Goal: Task Accomplishment & Management: Manage account settings

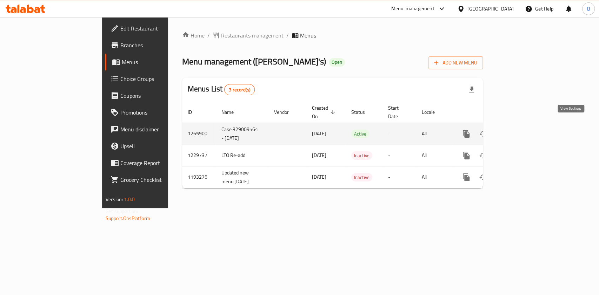
click at [521, 130] on icon "enhanced table" at bounding box center [517, 134] width 8 height 8
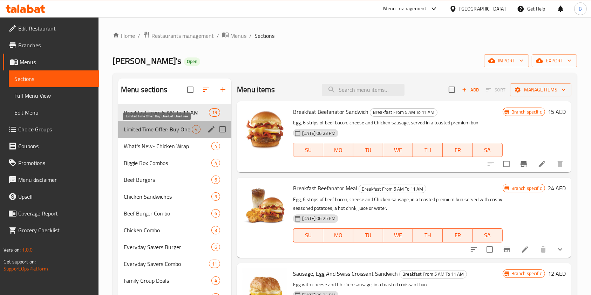
click at [164, 126] on span "Limited Time Offer: Buy One Get One Free" at bounding box center [158, 129] width 68 height 8
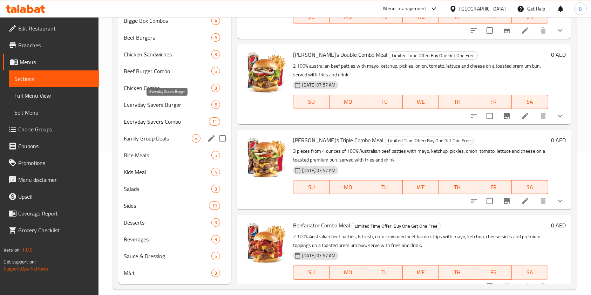
scroll to position [151, 0]
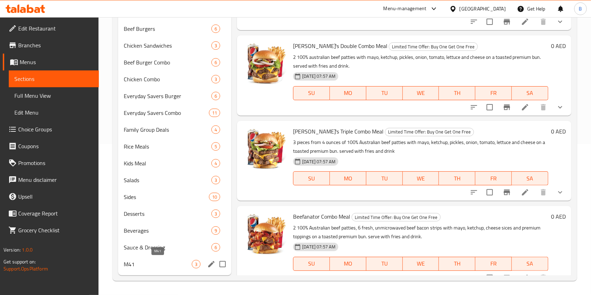
click at [158, 260] on span "M41" at bounding box center [158, 264] width 68 height 8
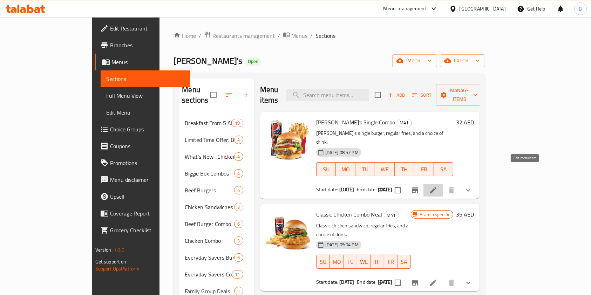
click at [437, 187] on icon at bounding box center [433, 190] width 6 height 6
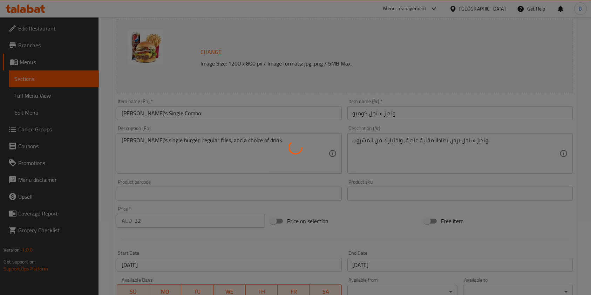
scroll to position [234, 0]
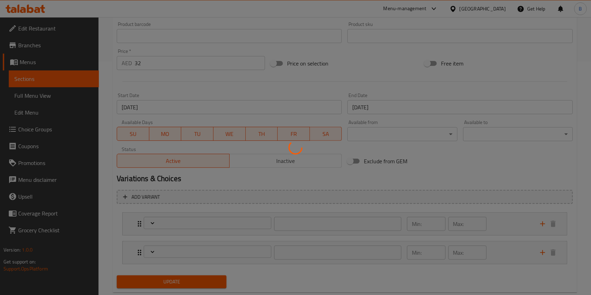
type input "اختيارات المشروبات:"
type input "1"
type input "حذف مكونات"
type input "0"
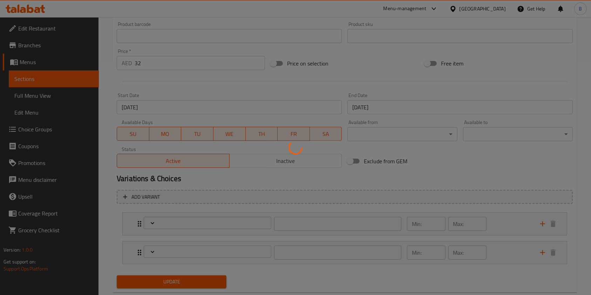
type input "0"
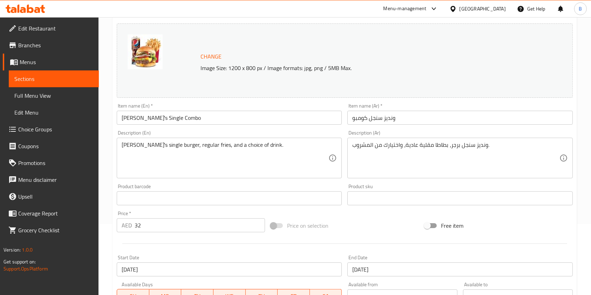
scroll to position [0, 0]
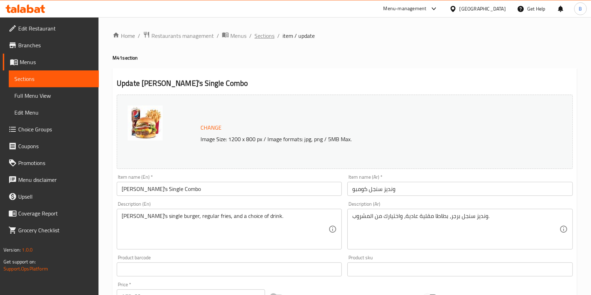
click at [269, 35] on span "Sections" at bounding box center [265, 36] width 20 height 8
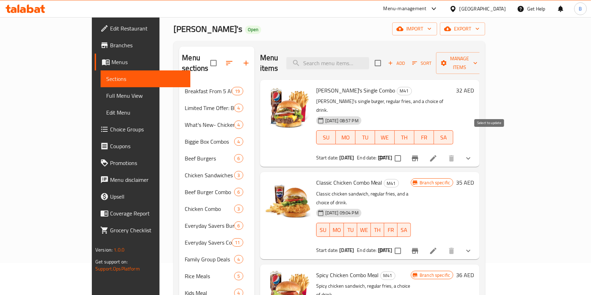
scroll to position [47, 0]
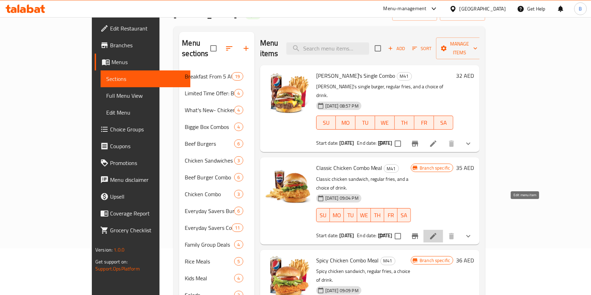
click at [438, 232] on icon at bounding box center [433, 236] width 8 height 8
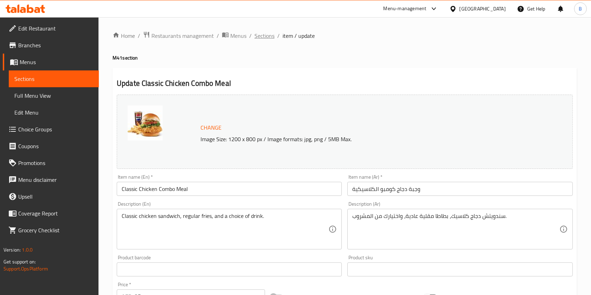
click at [264, 35] on span "Sections" at bounding box center [265, 36] width 20 height 8
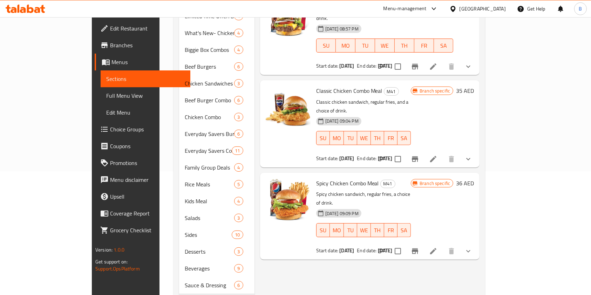
scroll to position [151, 0]
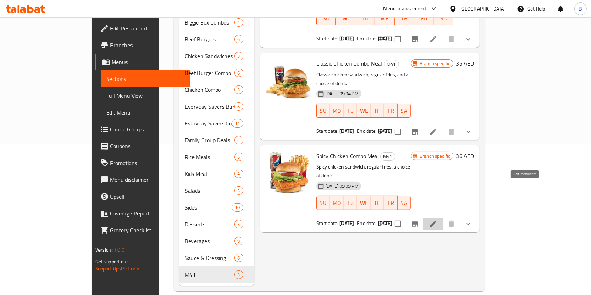
click at [438, 220] on icon at bounding box center [433, 224] width 8 height 8
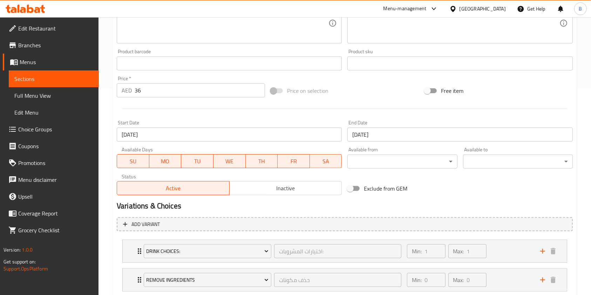
scroll to position [279, 0]
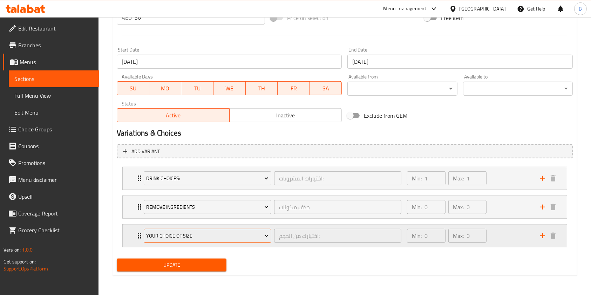
click at [268, 234] on icon "Expand" at bounding box center [266, 236] width 7 height 7
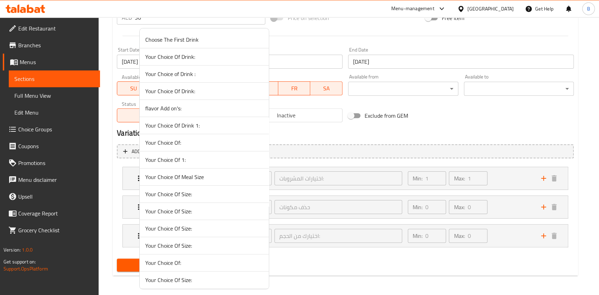
click at [216, 208] on span "Your Choice Of Size:" at bounding box center [204, 211] width 118 height 8
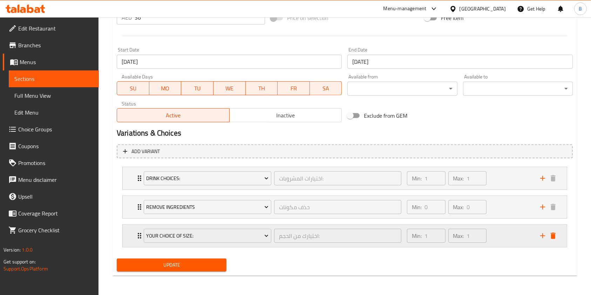
click at [552, 239] on icon "delete" at bounding box center [553, 236] width 8 height 8
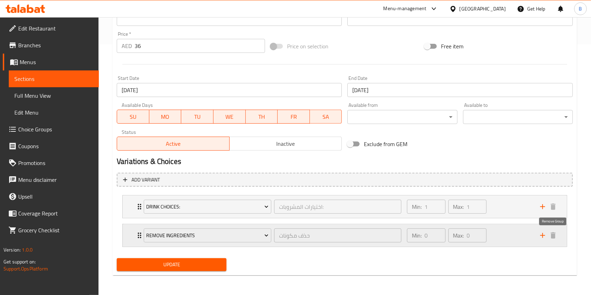
scroll to position [250, 0]
click at [169, 264] on span "Update" at bounding box center [171, 265] width 99 height 9
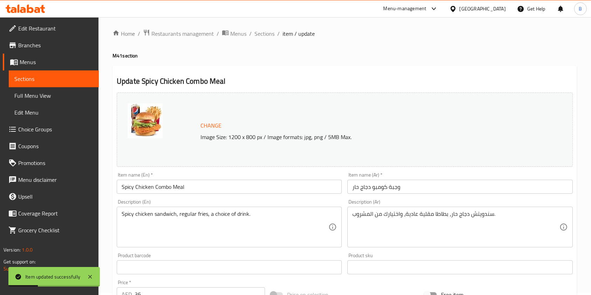
scroll to position [0, 0]
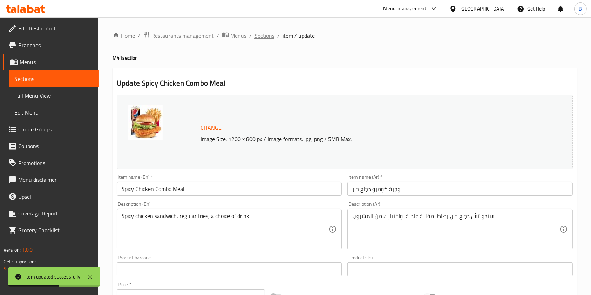
click at [270, 36] on span "Sections" at bounding box center [265, 36] width 20 height 8
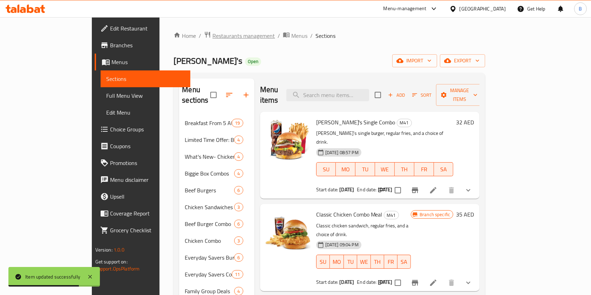
click at [213, 40] on span "Restaurants management" at bounding box center [244, 36] width 62 height 8
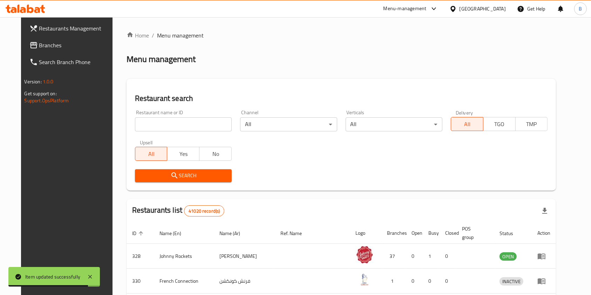
click at [147, 124] on input "search" at bounding box center [183, 125] width 97 height 14
type input "[PERSON_NAME]"
click button "Search" at bounding box center [183, 175] width 97 height 13
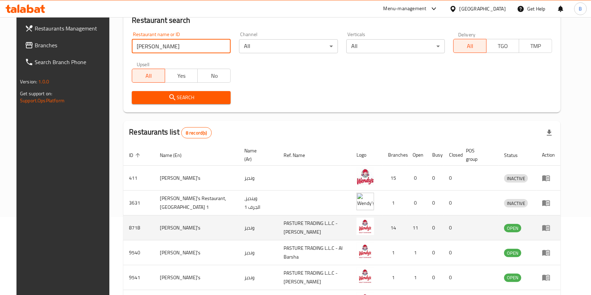
scroll to position [165, 0]
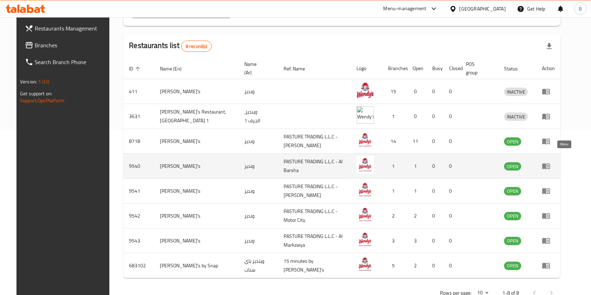
click at [549, 165] on icon "enhanced table" at bounding box center [548, 166] width 2 height 3
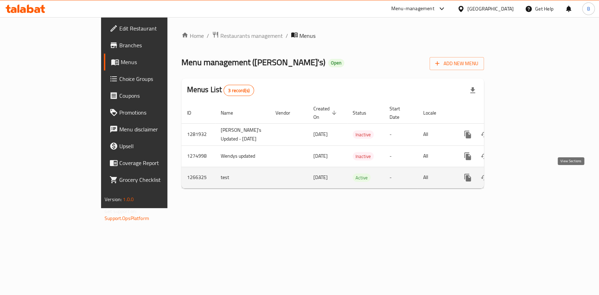
click at [527, 178] on link "enhanced table" at bounding box center [518, 177] width 17 height 17
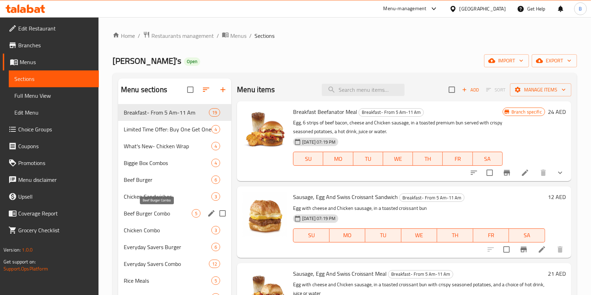
scroll to position [151, 0]
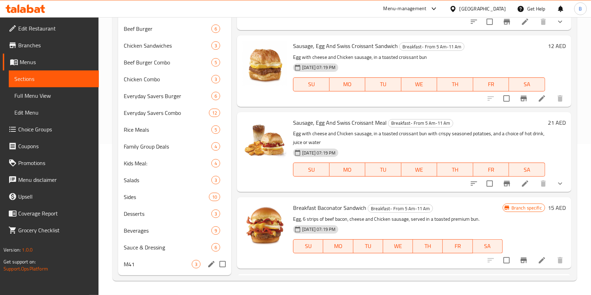
click at [149, 262] on span "M41" at bounding box center [158, 264] width 68 height 8
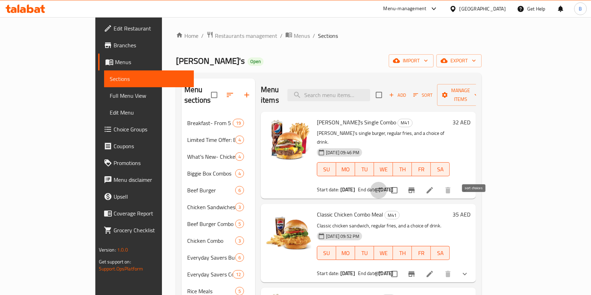
click at [382, 188] on icon "sort-choices" at bounding box center [379, 190] width 6 height 4
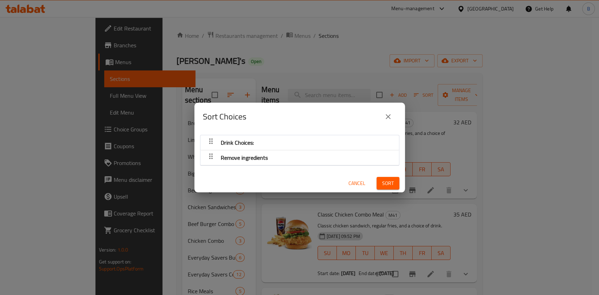
click at [387, 117] on icon "close" at bounding box center [388, 116] width 5 height 5
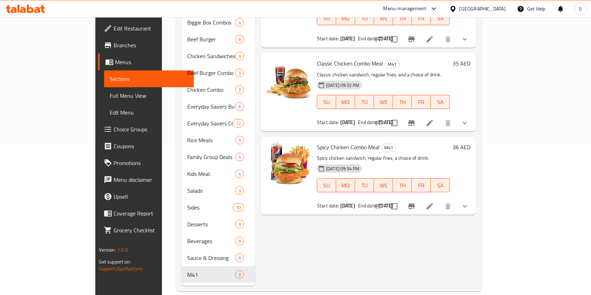
click at [383, 119] on icon "sort-choices" at bounding box center [379, 123] width 8 height 8
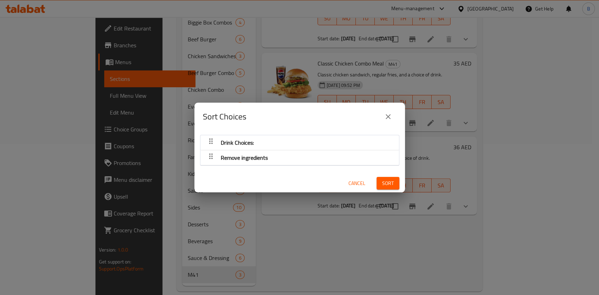
click at [387, 112] on button "close" at bounding box center [388, 116] width 17 height 17
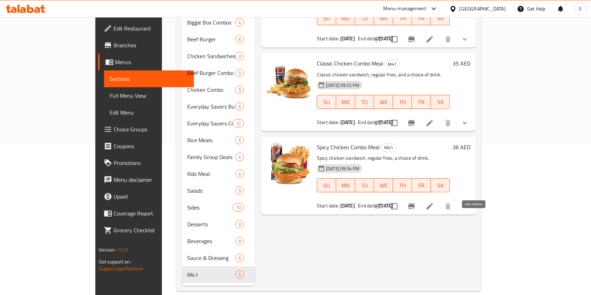
click at [382, 205] on icon "sort-choices" at bounding box center [379, 207] width 6 height 4
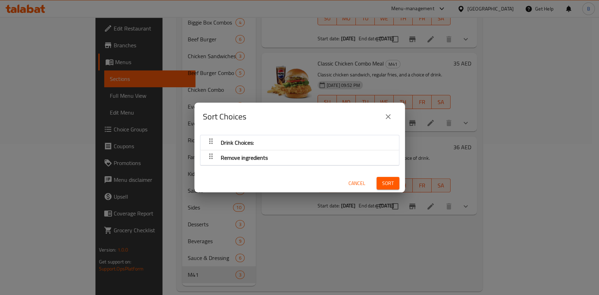
click at [393, 115] on button "close" at bounding box center [388, 116] width 17 height 17
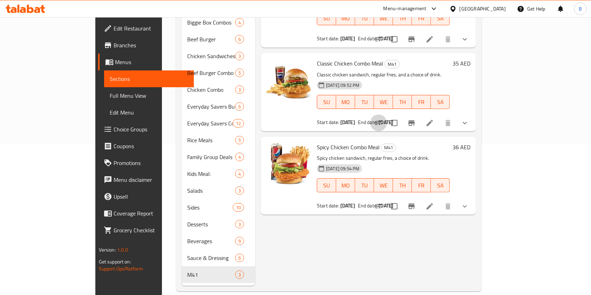
click at [382, 121] on icon "sort-choices" at bounding box center [379, 123] width 6 height 4
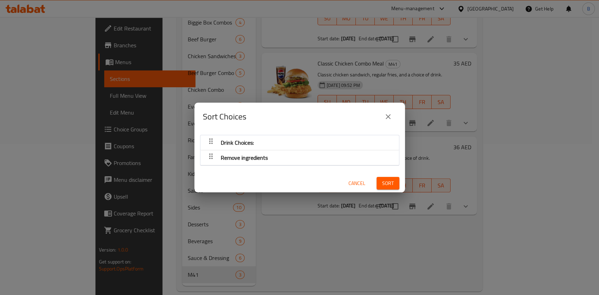
click at [380, 119] on button "close" at bounding box center [388, 116] width 17 height 17
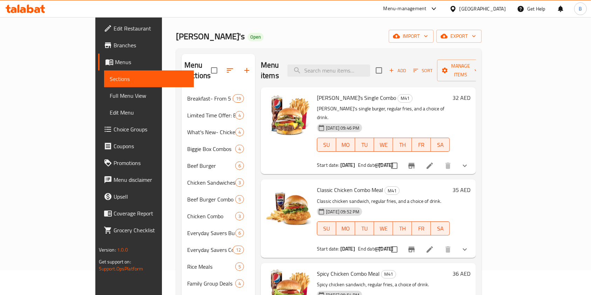
scroll to position [11, 0]
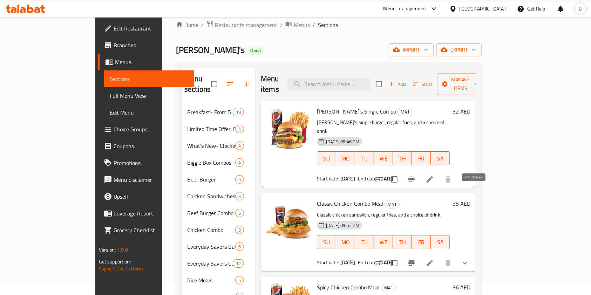
click at [383, 175] on icon "sort-choices" at bounding box center [379, 179] width 8 height 8
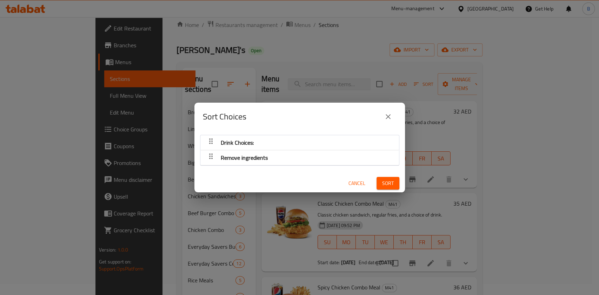
click at [383, 115] on button "close" at bounding box center [388, 116] width 17 height 17
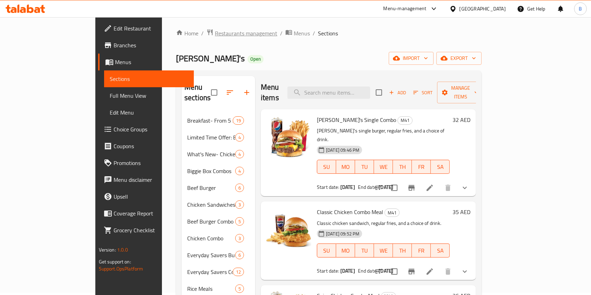
scroll to position [0, 0]
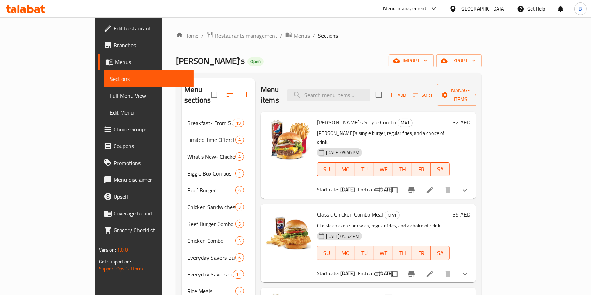
drag, startPoint x: 193, startPoint y: 36, endPoint x: 194, endPoint y: 43, distance: 7.1
click at [215, 36] on span "Restaurants management" at bounding box center [246, 36] width 62 height 8
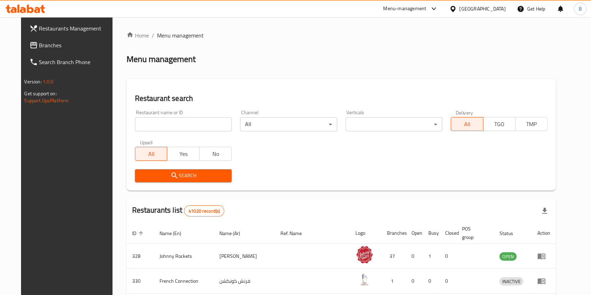
click at [154, 127] on input "search" at bounding box center [183, 125] width 97 height 14
type input "[PERSON_NAME]"
click button "Search" at bounding box center [183, 175] width 97 height 13
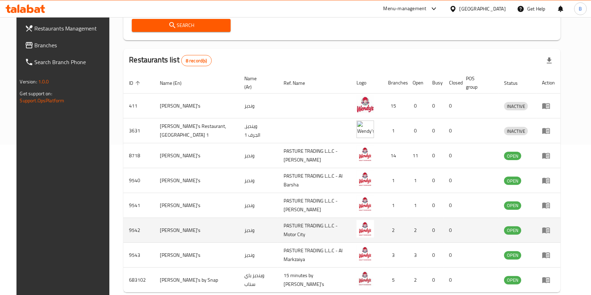
scroll to position [165, 0]
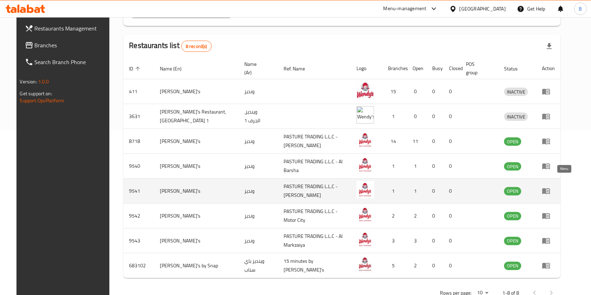
click at [550, 189] on icon "enhanced table" at bounding box center [547, 192] width 8 height 6
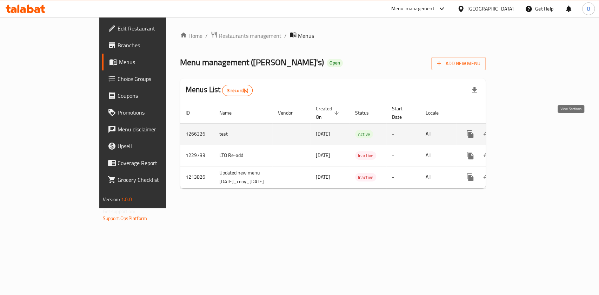
click at [525, 130] on icon "enhanced table" at bounding box center [520, 134] width 8 height 8
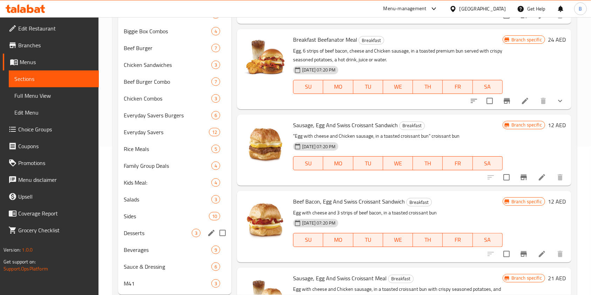
scroll to position [168, 0]
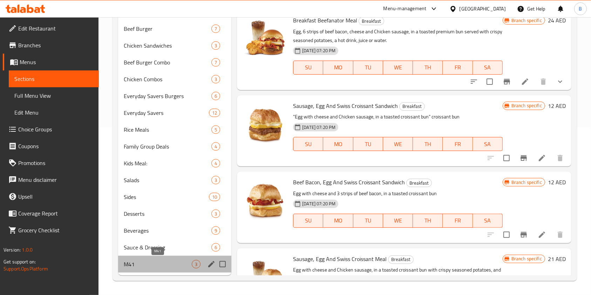
click at [151, 264] on span "M41" at bounding box center [158, 264] width 68 height 8
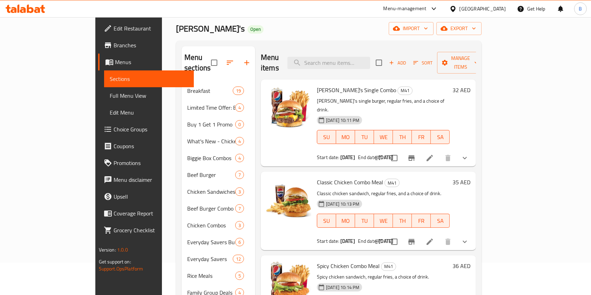
scroll to position [47, 0]
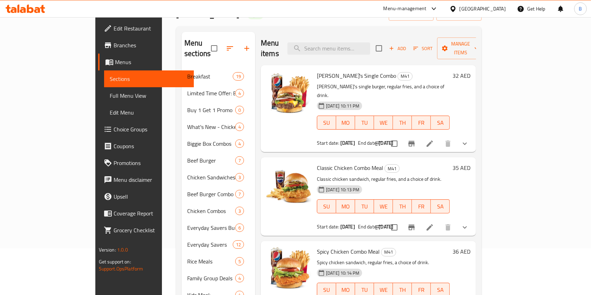
click at [387, 135] on button "sort-choices" at bounding box center [378, 143] width 17 height 17
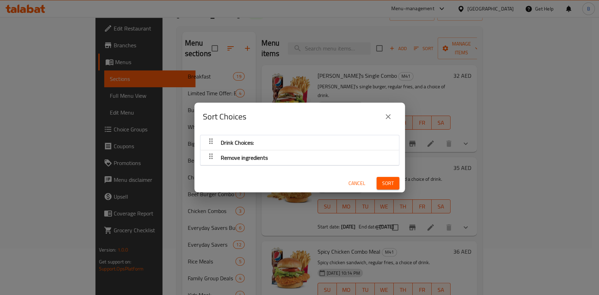
drag, startPoint x: 380, startPoint y: 114, endPoint x: 388, endPoint y: 122, distance: 11.2
click at [382, 115] on button "close" at bounding box center [388, 116] width 17 height 17
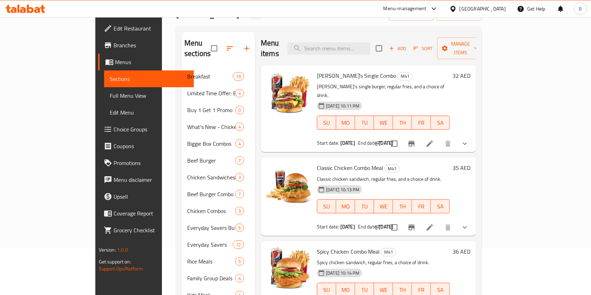
click at [383, 223] on icon "sort-choices" at bounding box center [379, 227] width 8 height 8
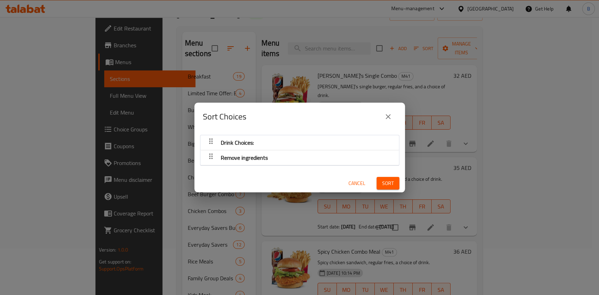
click at [384, 114] on icon "close" at bounding box center [388, 117] width 8 height 8
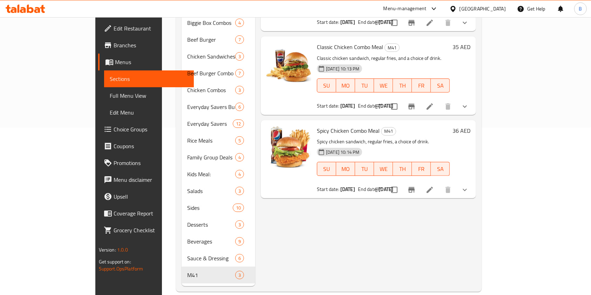
scroll to position [168, 0]
click at [383, 186] on icon "sort-choices" at bounding box center [379, 190] width 8 height 8
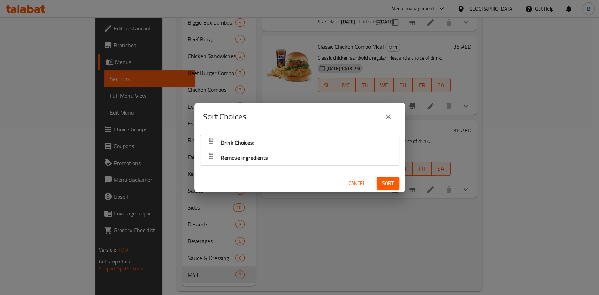
click at [387, 111] on button "close" at bounding box center [388, 116] width 17 height 17
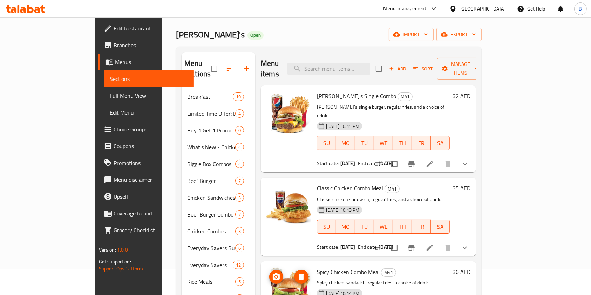
scroll to position [0, 0]
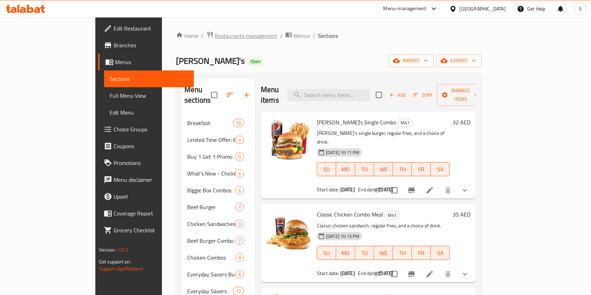
click at [215, 38] on span "Restaurants management" at bounding box center [246, 36] width 62 height 8
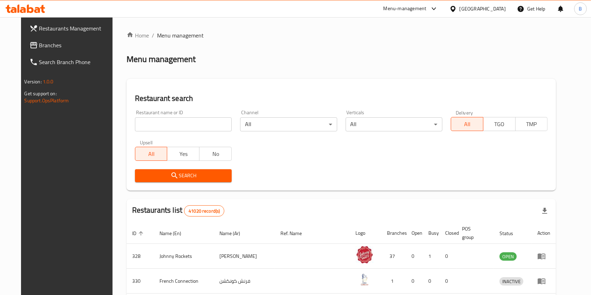
click at [161, 133] on div "Restaurant name or ID Restaurant name or ID" at bounding box center [183, 121] width 105 height 30
drag, startPoint x: 167, startPoint y: 126, endPoint x: 171, endPoint y: 130, distance: 5.2
click at [168, 126] on input "search" at bounding box center [183, 125] width 97 height 14
type input "[PERSON_NAME]"
click button "Search" at bounding box center [183, 175] width 97 height 13
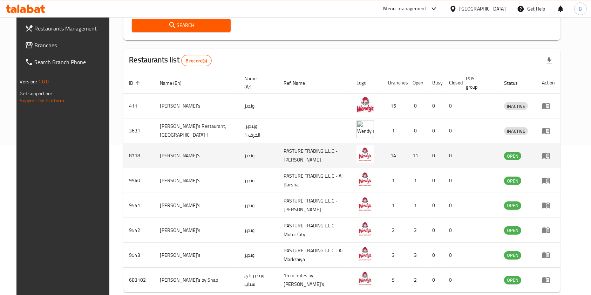
scroll to position [165, 0]
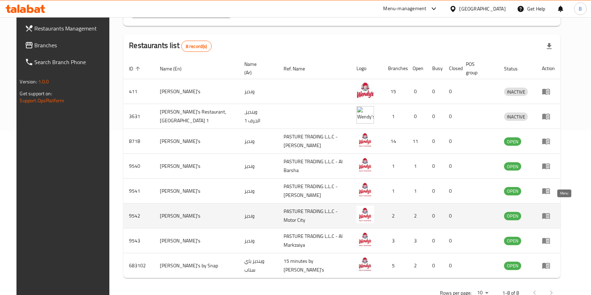
click at [549, 215] on icon "enhanced table" at bounding box center [548, 216] width 2 height 3
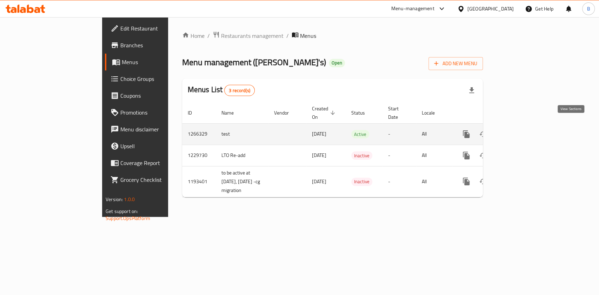
click at [520, 131] on icon "enhanced table" at bounding box center [517, 134] width 6 height 6
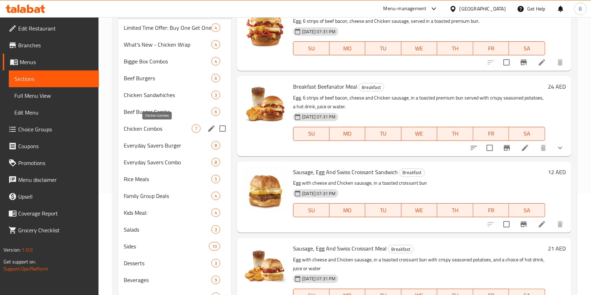
scroll to position [151, 0]
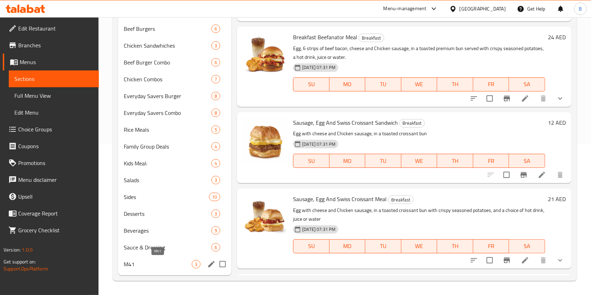
click at [156, 265] on span "M41" at bounding box center [158, 264] width 68 height 8
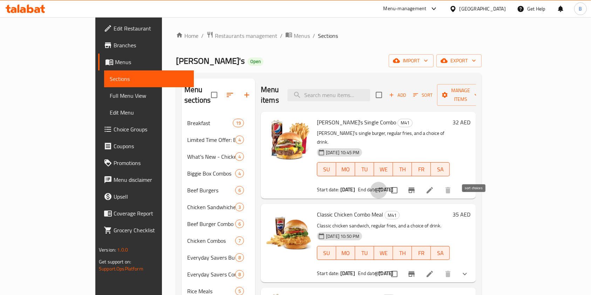
click at [387, 182] on button "sort-choices" at bounding box center [378, 190] width 17 height 17
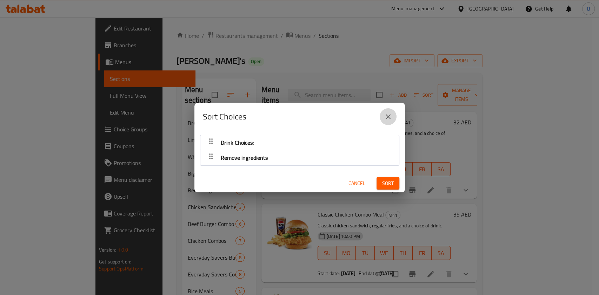
click at [389, 111] on button "close" at bounding box center [388, 116] width 17 height 17
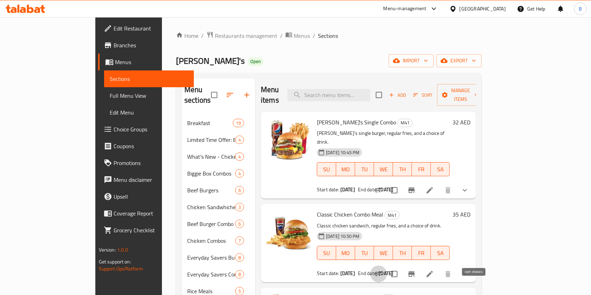
click at [387, 266] on button "sort-choices" at bounding box center [378, 274] width 17 height 17
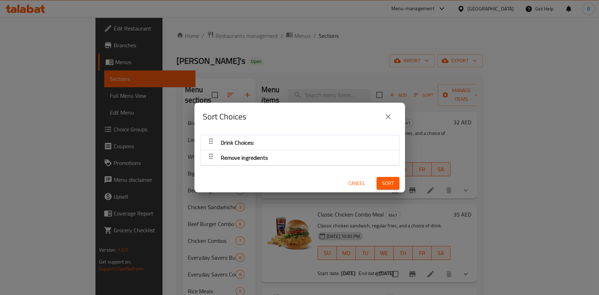
click at [394, 116] on button "close" at bounding box center [388, 116] width 17 height 17
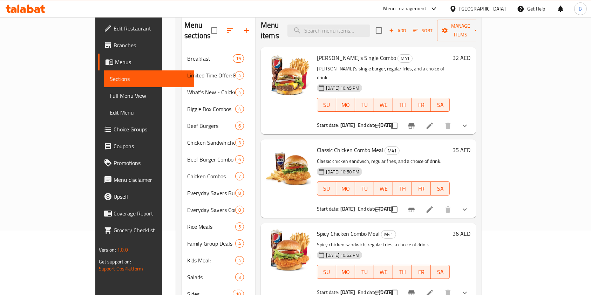
scroll to position [151, 0]
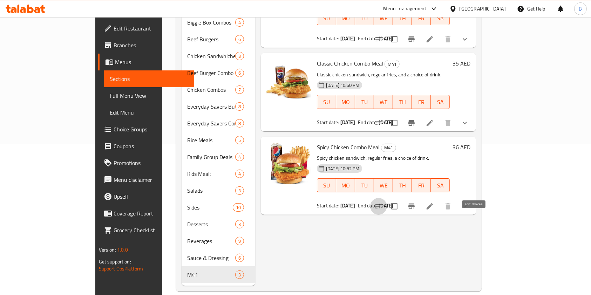
click at [383, 202] on icon "sort-choices" at bounding box center [379, 206] width 8 height 8
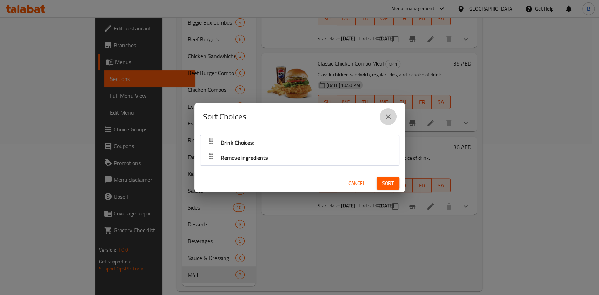
click at [386, 114] on icon "close" at bounding box center [388, 117] width 8 height 8
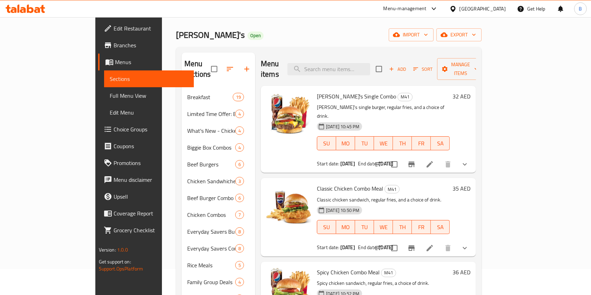
scroll to position [0, 0]
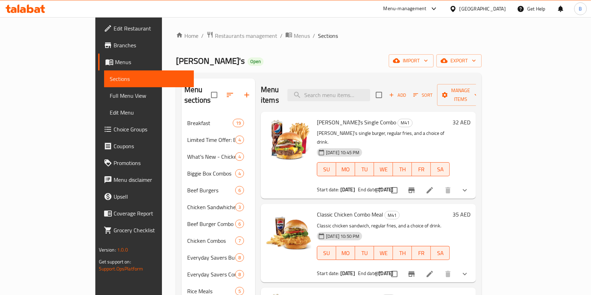
click at [189, 26] on div "Home / Restaurants management / Menus / Sections Wendy's Open import export Men…" at bounding box center [329, 237] width 334 height 440
click at [215, 36] on span "Restaurants management" at bounding box center [246, 36] width 62 height 8
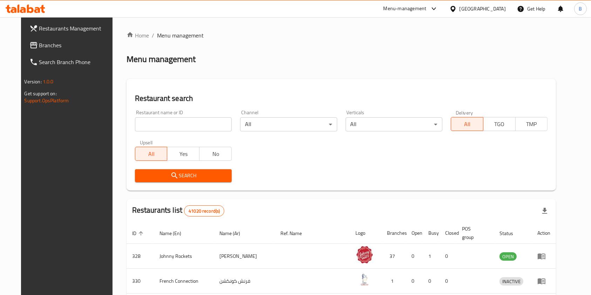
drag, startPoint x: 163, startPoint y: 126, endPoint x: 166, endPoint y: 130, distance: 5.2
click at [163, 126] on input "search" at bounding box center [183, 125] width 97 height 14
type input "[PERSON_NAME]"
click button "Search" at bounding box center [183, 175] width 97 height 13
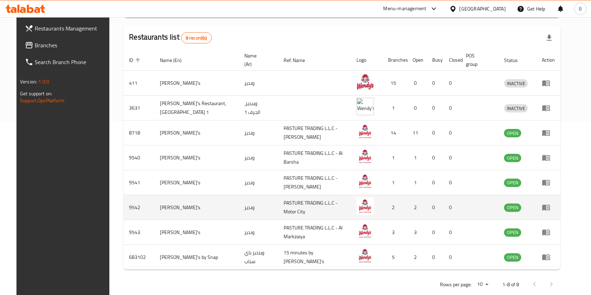
scroll to position [176, 0]
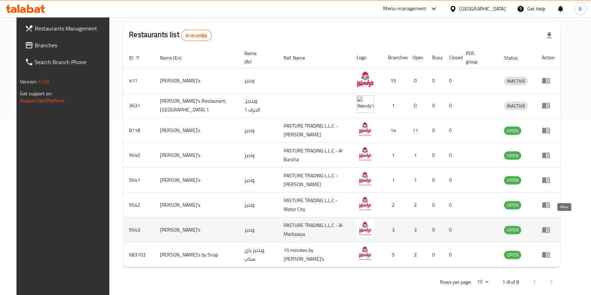
click at [549, 229] on icon "enhanced table" at bounding box center [548, 230] width 2 height 3
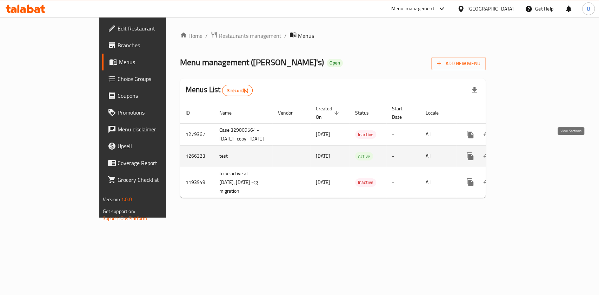
click at [524, 153] on icon "enhanced table" at bounding box center [520, 156] width 6 height 6
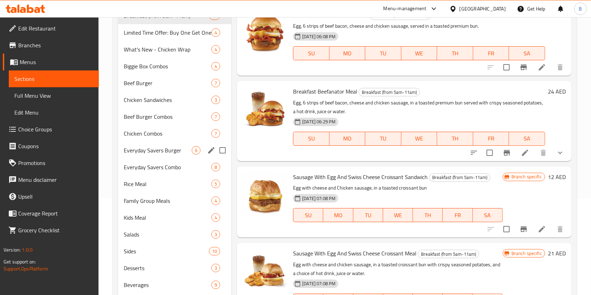
scroll to position [151, 0]
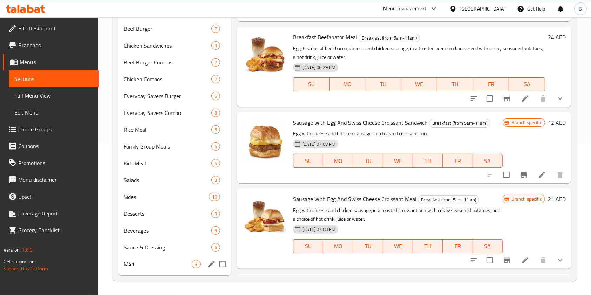
click at [151, 256] on div "M41 3" at bounding box center [174, 264] width 113 height 17
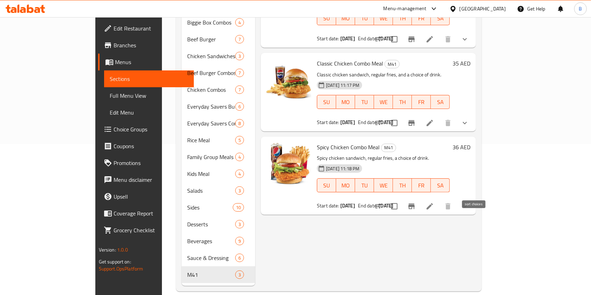
click at [383, 202] on icon "sort-choices" at bounding box center [379, 206] width 8 height 8
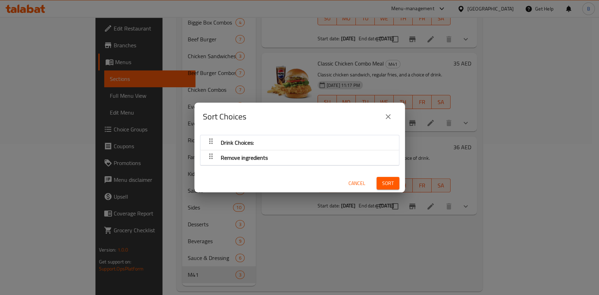
click at [387, 118] on icon "close" at bounding box center [388, 117] width 8 height 8
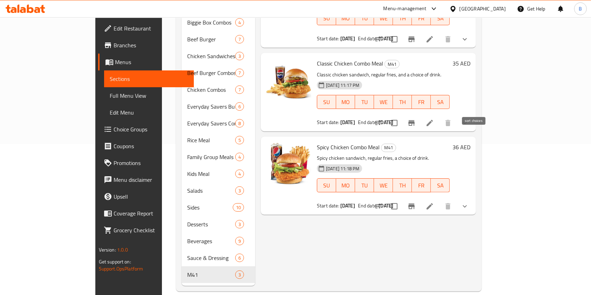
click at [383, 119] on icon "sort-choices" at bounding box center [379, 123] width 8 height 8
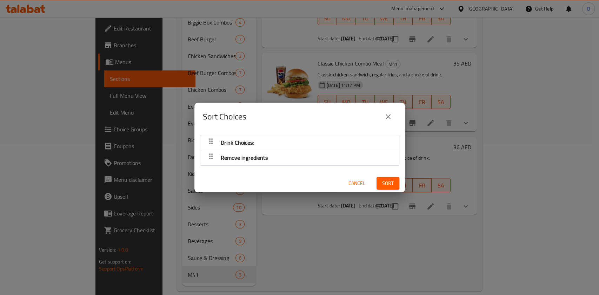
click at [385, 113] on icon "close" at bounding box center [388, 117] width 8 height 8
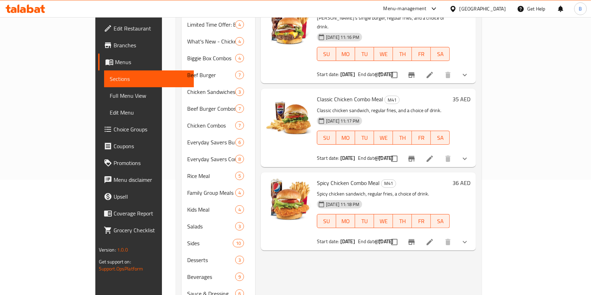
scroll to position [58, 0]
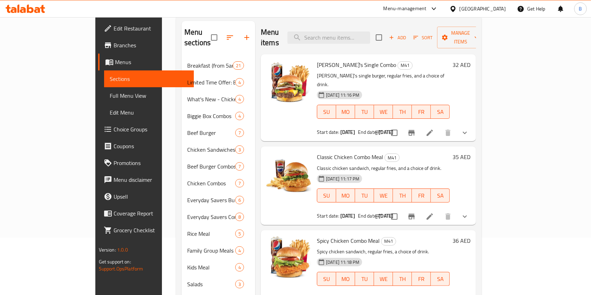
click at [387, 125] on button "sort-choices" at bounding box center [378, 133] width 17 height 17
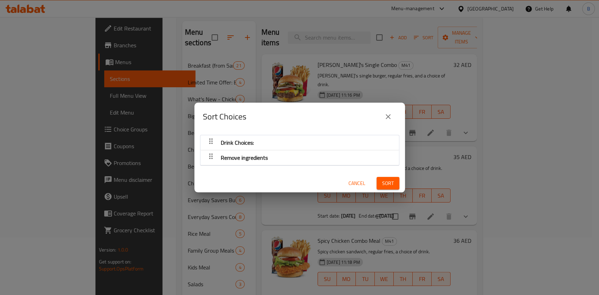
click at [387, 115] on icon "close" at bounding box center [388, 117] width 8 height 8
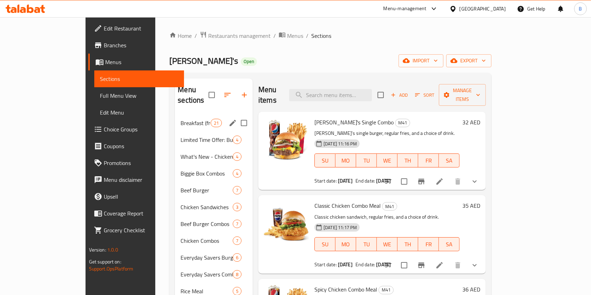
scroll to position [0, 0]
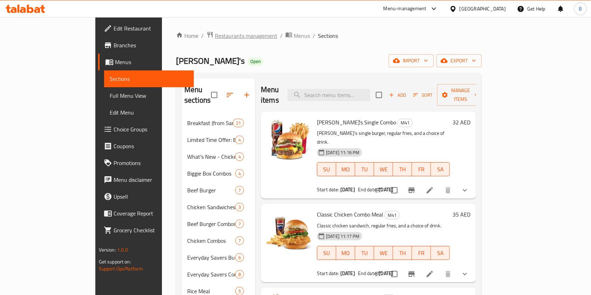
click at [215, 40] on span "Restaurants management" at bounding box center [246, 36] width 62 height 8
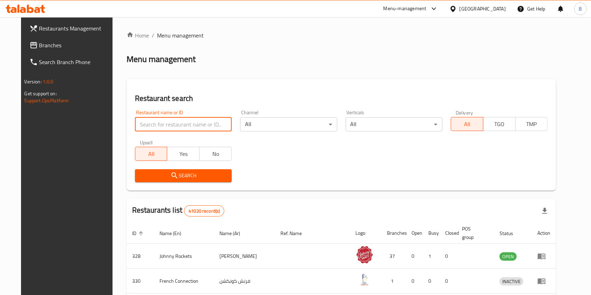
click at [179, 126] on input "search" at bounding box center [183, 125] width 97 height 14
type input "[PERSON_NAME]"
click button "Search" at bounding box center [183, 175] width 97 height 13
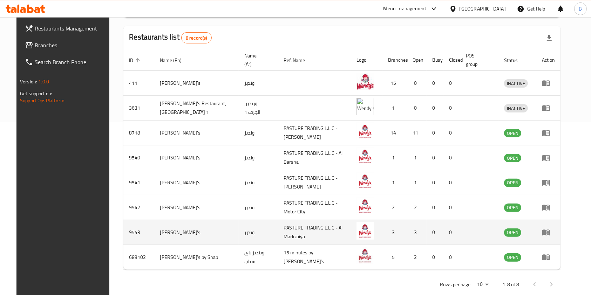
scroll to position [176, 0]
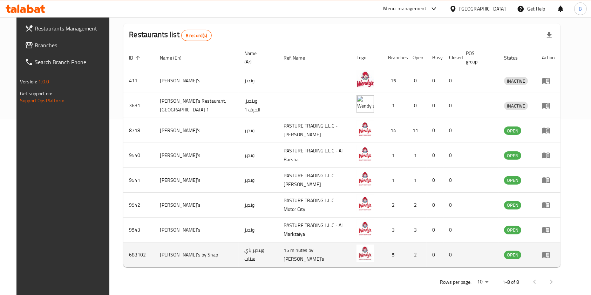
click at [550, 253] on icon "enhanced table" at bounding box center [547, 256] width 8 height 6
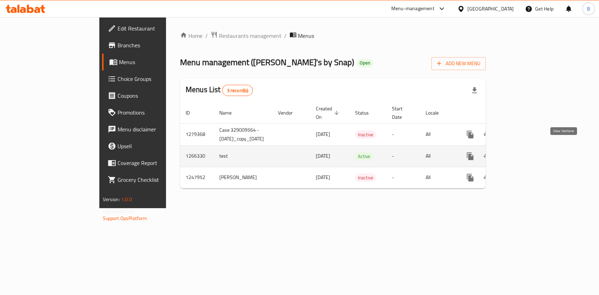
click at [525, 152] on icon "enhanced table" at bounding box center [520, 156] width 8 height 8
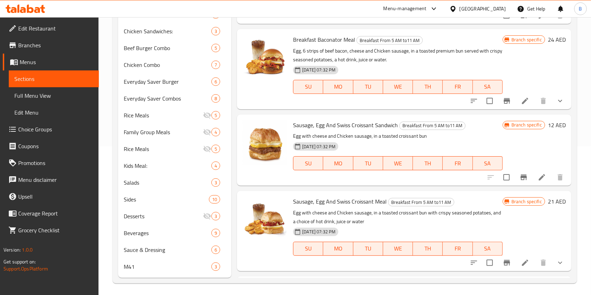
scroll to position [151, 0]
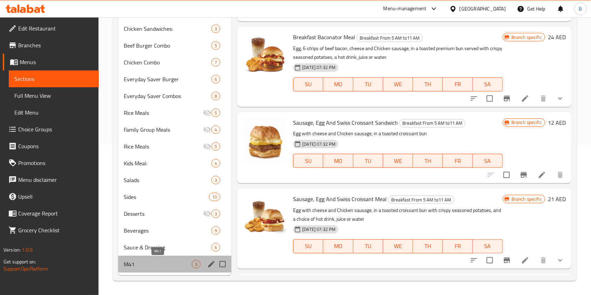
click at [152, 264] on span "M41" at bounding box center [158, 264] width 68 height 8
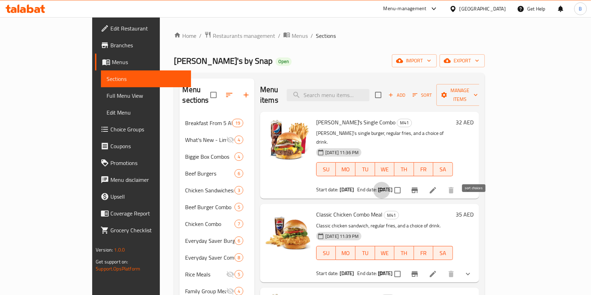
click at [386, 186] on icon "sort-choices" at bounding box center [382, 190] width 8 height 8
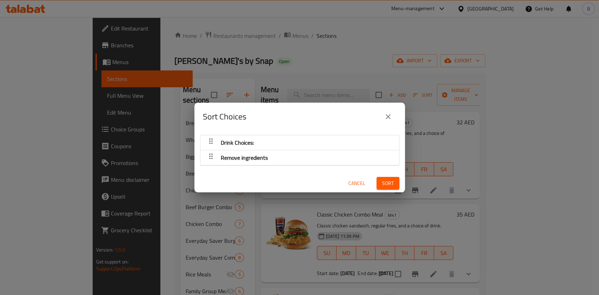
click at [391, 123] on button "close" at bounding box center [388, 116] width 17 height 17
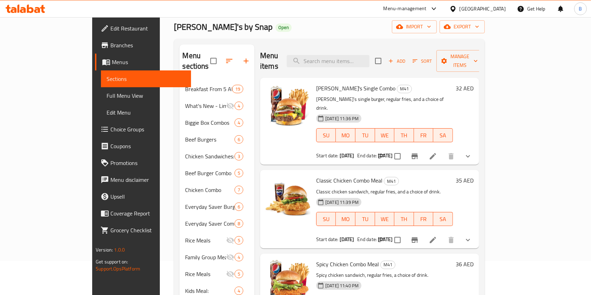
scroll to position [47, 0]
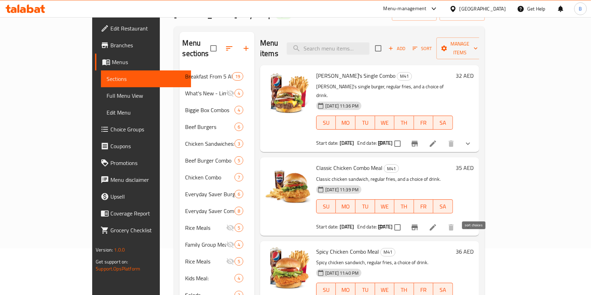
click at [386, 223] on icon "sort-choices" at bounding box center [382, 227] width 8 height 8
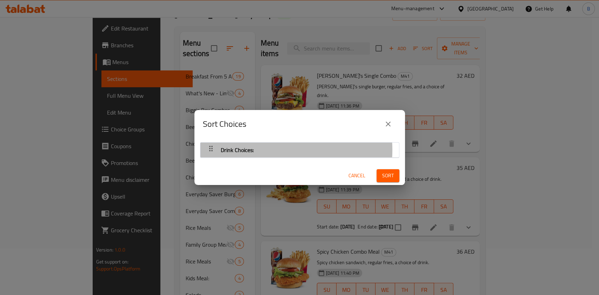
click at [284, 150] on div "Drink Choices:" at bounding box center [300, 150] width 192 height 17
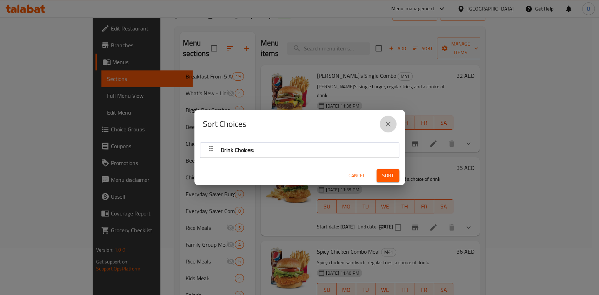
click at [391, 120] on icon "close" at bounding box center [388, 124] width 8 height 8
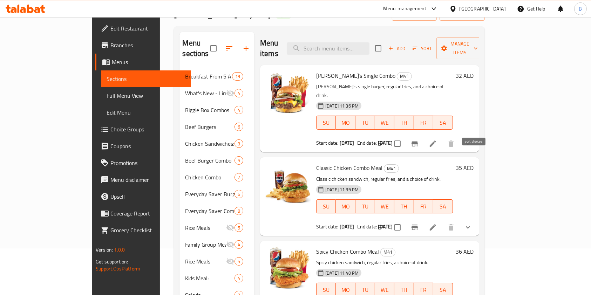
click at [386, 140] on icon "sort-choices" at bounding box center [382, 144] width 8 height 8
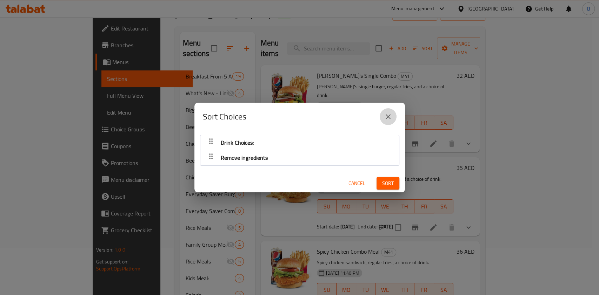
click at [385, 117] on icon "close" at bounding box center [388, 117] width 8 height 8
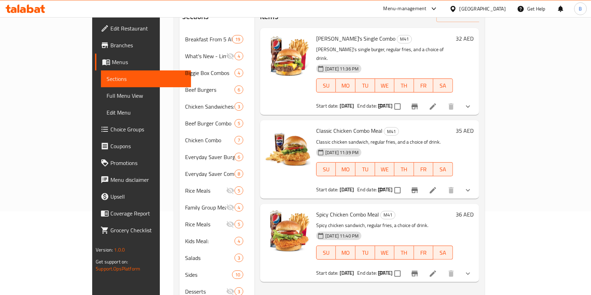
scroll to position [140, 0]
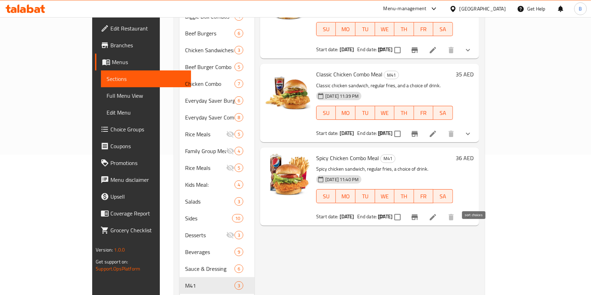
click at [386, 213] on icon "sort-choices" at bounding box center [382, 217] width 8 height 8
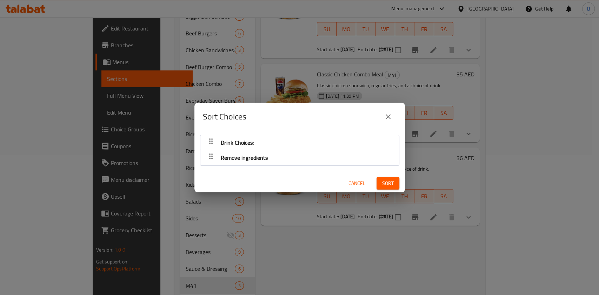
drag, startPoint x: 388, startPoint y: 117, endPoint x: 459, endPoint y: 115, distance: 70.5
click at [389, 116] on icon "close" at bounding box center [388, 117] width 8 height 8
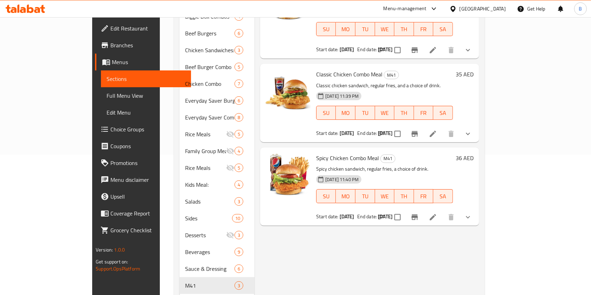
click at [437, 130] on icon at bounding box center [433, 134] width 8 height 8
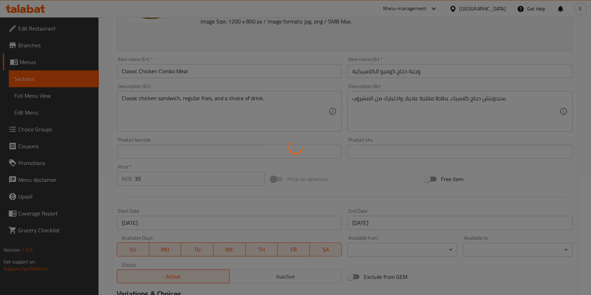
scroll to position [222, 0]
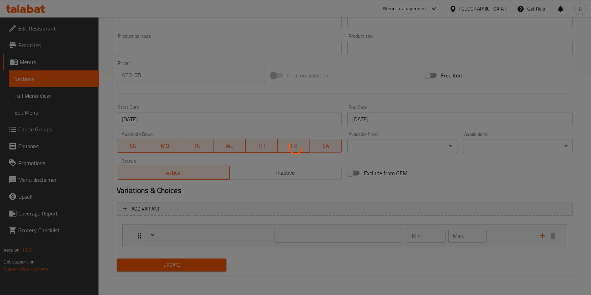
type input "اختيارات المشروبات:"
type input "1"
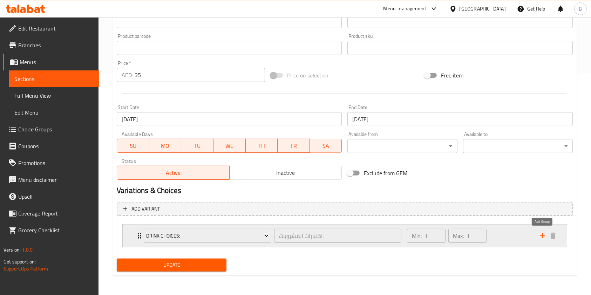
click at [540, 236] on icon "add" at bounding box center [543, 236] width 8 height 8
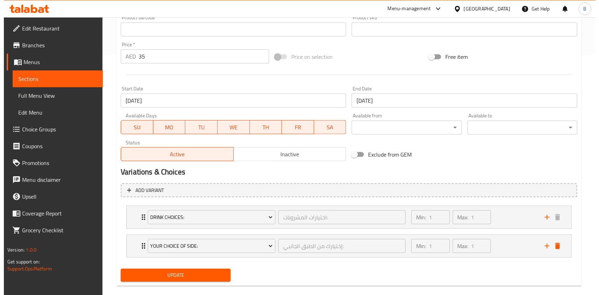
scroll to position [250, 0]
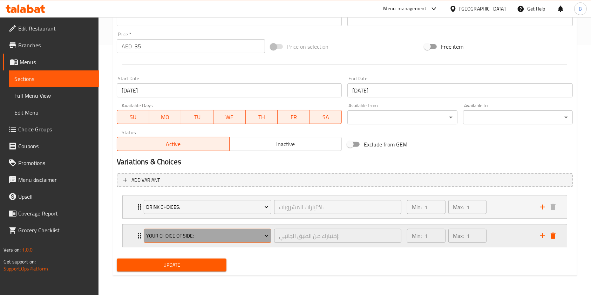
click at [186, 235] on span "Your Choice Of Side:" at bounding box center [207, 236] width 122 height 9
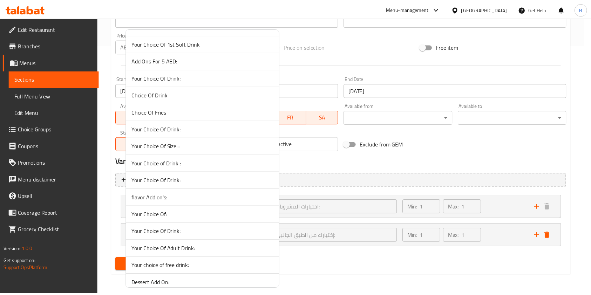
scroll to position [1527, 0]
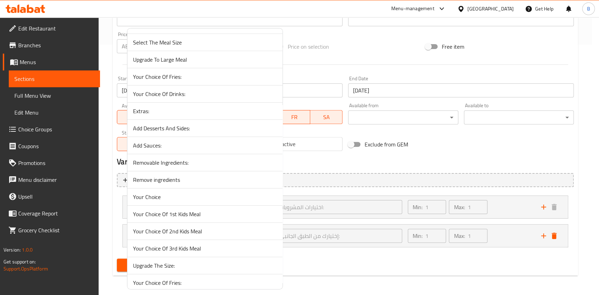
click at [201, 159] on span "Removable Ingredients:" at bounding box center [205, 163] width 144 height 8
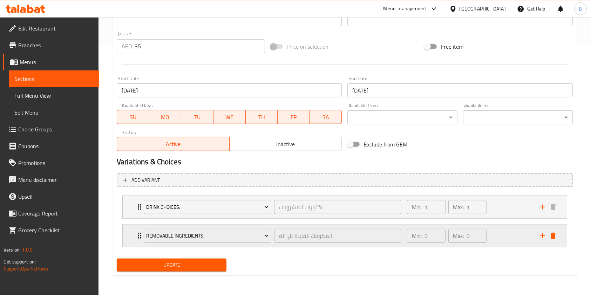
click at [132, 219] on div "Removable Ingredients: المكونات القابلة للإزالة: ​ Min: 0 ​ Max: 0 ​" at bounding box center [345, 207] width 444 height 22
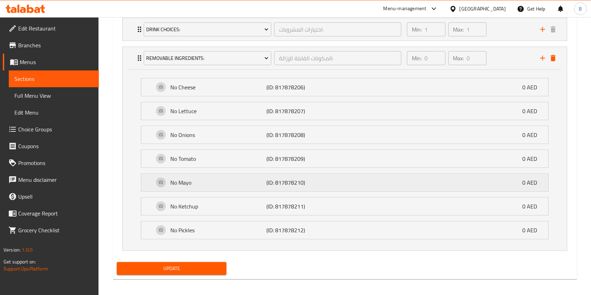
scroll to position [431, 0]
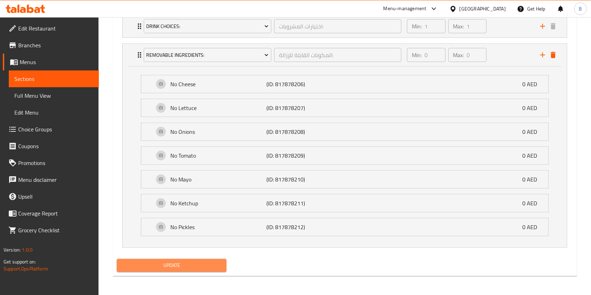
click at [196, 263] on span "Update" at bounding box center [171, 265] width 99 height 9
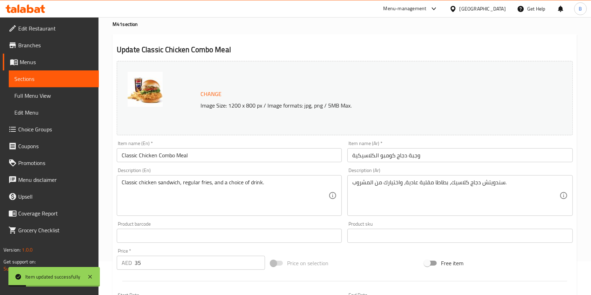
scroll to position [0, 0]
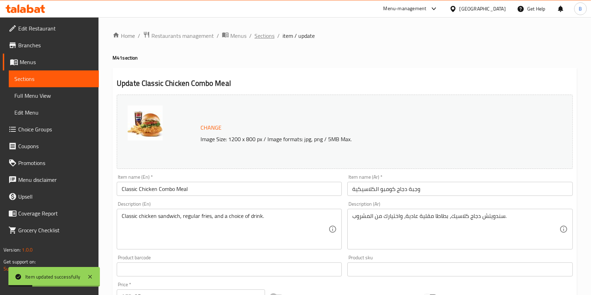
click at [269, 34] on span "Sections" at bounding box center [265, 36] width 20 height 8
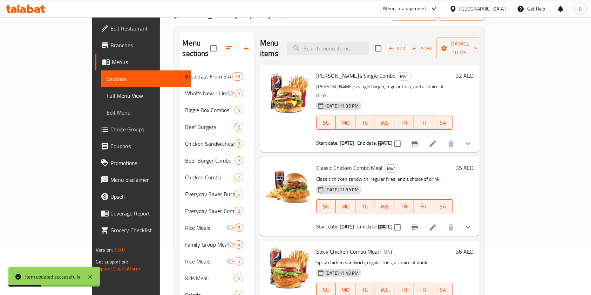
scroll to position [151, 0]
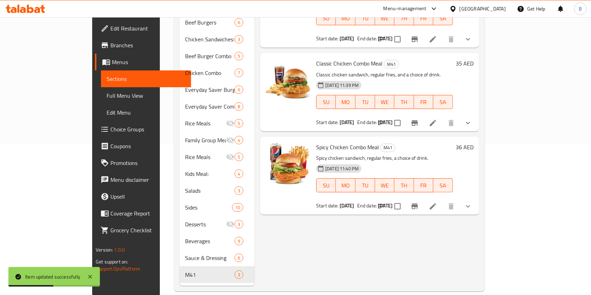
click at [390, 198] on button "sort-choices" at bounding box center [382, 206] width 17 height 17
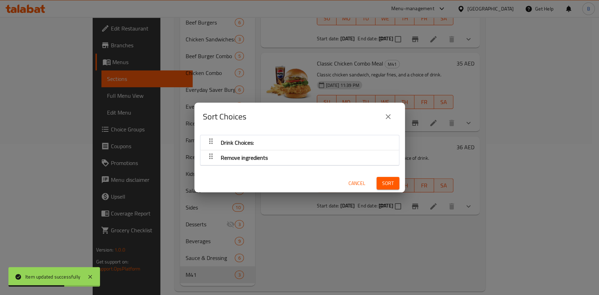
click at [373, 113] on div "Sort Choices" at bounding box center [300, 116] width 194 height 17
click at [389, 113] on icon "close" at bounding box center [388, 117] width 8 height 8
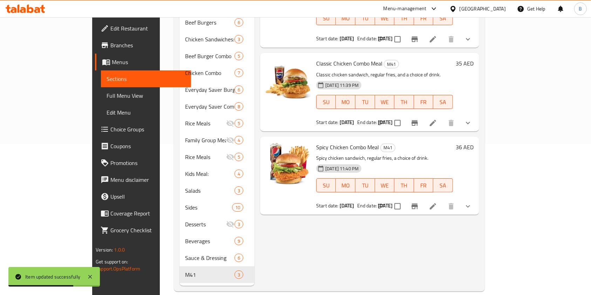
scroll to position [58, 0]
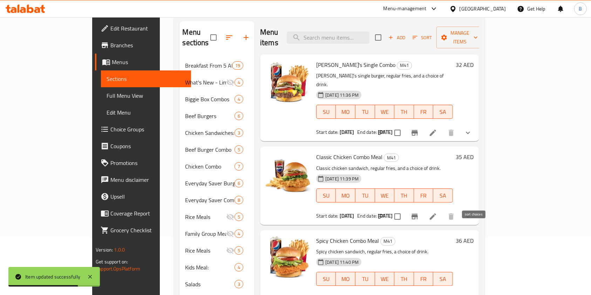
click at [386, 213] on icon "sort-choices" at bounding box center [382, 217] width 8 height 8
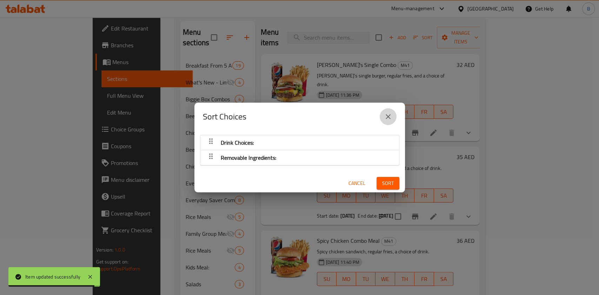
click at [387, 113] on icon "close" at bounding box center [388, 117] width 8 height 8
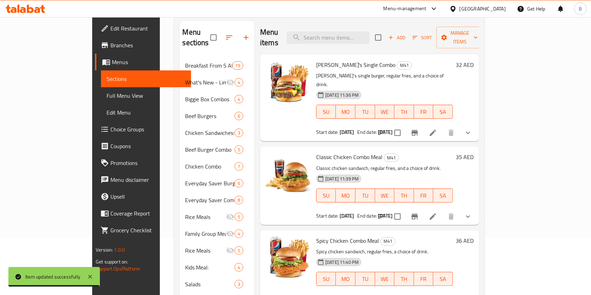
click at [385, 131] on icon "sort-choices" at bounding box center [382, 133] width 6 height 4
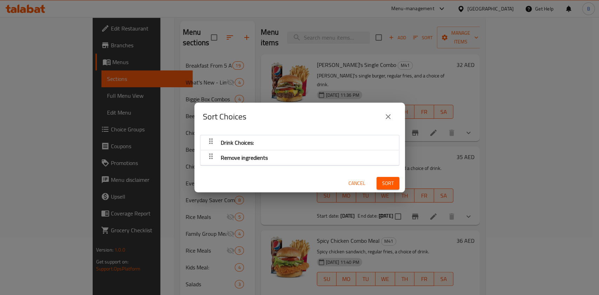
click at [389, 115] on icon "close" at bounding box center [388, 116] width 5 height 5
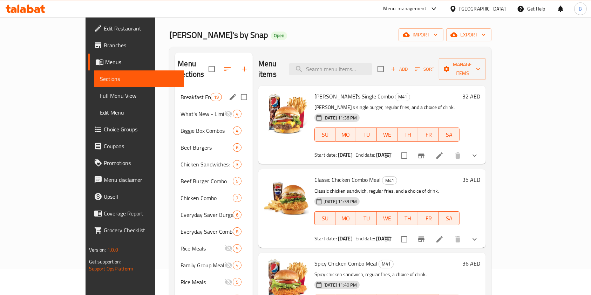
scroll to position [0, 0]
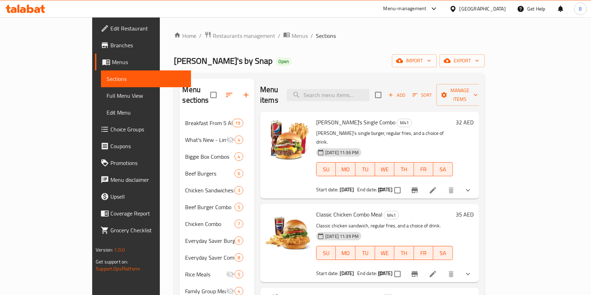
click at [95, 40] on link "Branches" at bounding box center [143, 45] width 96 height 17
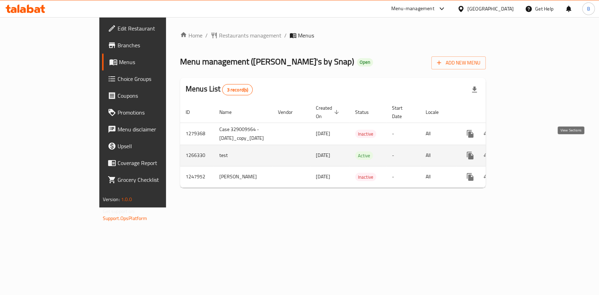
click at [525, 152] on icon "enhanced table" at bounding box center [520, 156] width 8 height 8
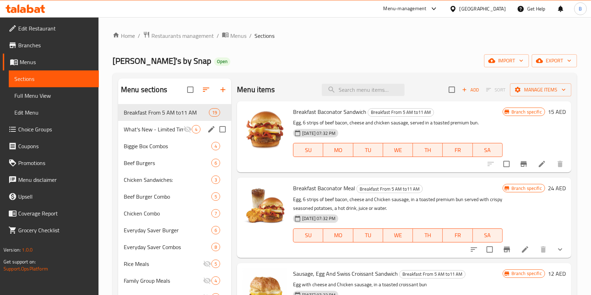
click at [155, 130] on span "What's New - Limited Time Only" at bounding box center [154, 129] width 60 height 8
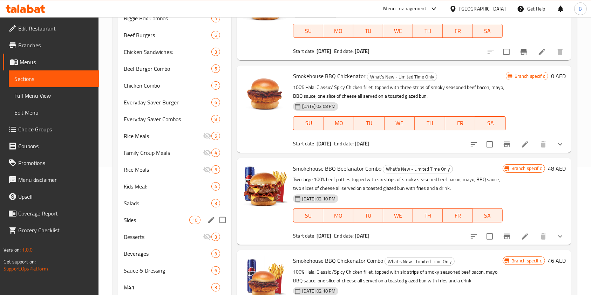
scroll to position [151, 0]
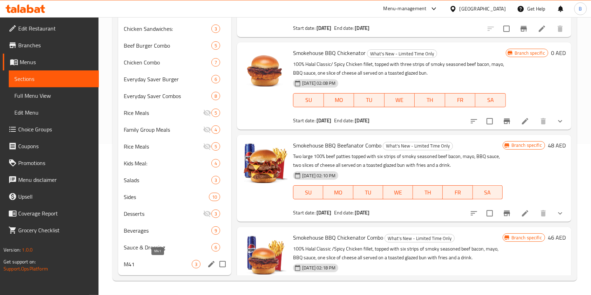
click at [161, 266] on span "M41" at bounding box center [158, 264] width 68 height 8
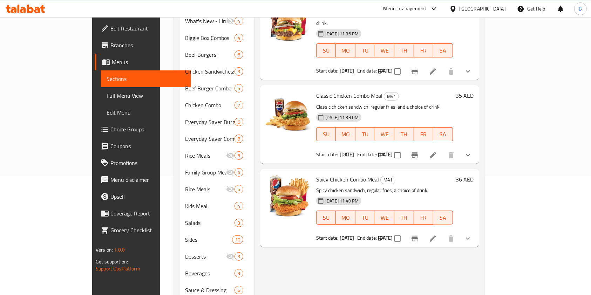
scroll to position [104, 0]
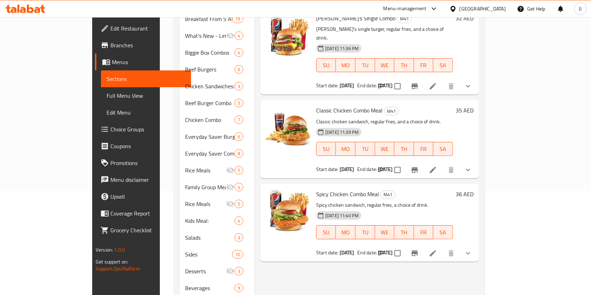
click at [329, 201] on p "Spicy chicken sandwich, regular fries, a choice of drink." at bounding box center [384, 205] width 137 height 9
click at [331, 189] on span "Spicy Chicken Combo Meal" at bounding box center [347, 194] width 63 height 11
click at [348, 189] on span "Spicy Chicken Combo Meal" at bounding box center [347, 194] width 63 height 11
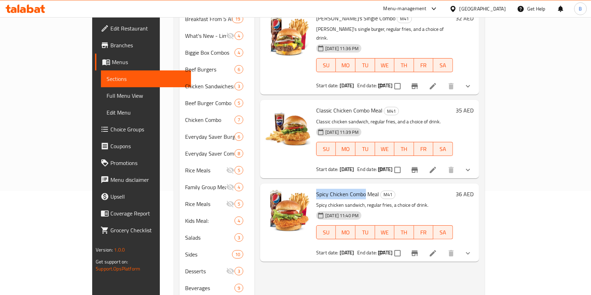
copy span "Spicy Chicken Combo"
drag, startPoint x: 343, startPoint y: 175, endPoint x: 293, endPoint y: 174, distance: 49.8
click at [316, 189] on span "Spicy Chicken Combo Meal" at bounding box center [347, 194] width 63 height 11
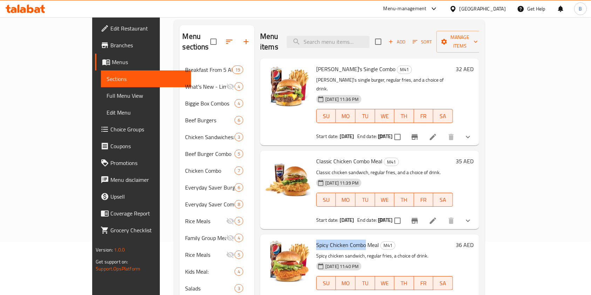
scroll to position [0, 0]
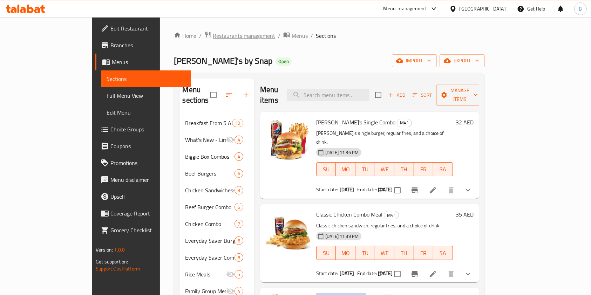
click at [205, 32] on icon "breadcrumb" at bounding box center [208, 34] width 7 height 7
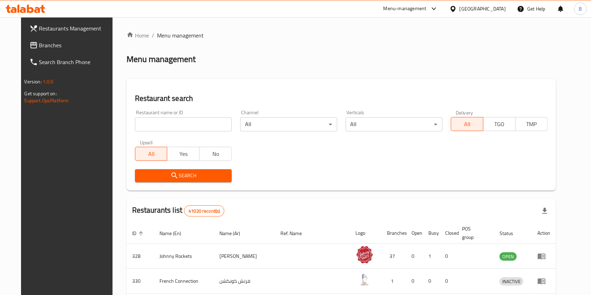
click at [39, 41] on span "Branches" at bounding box center [76, 45] width 75 height 8
